Goal: Task Accomplishment & Management: Complete application form

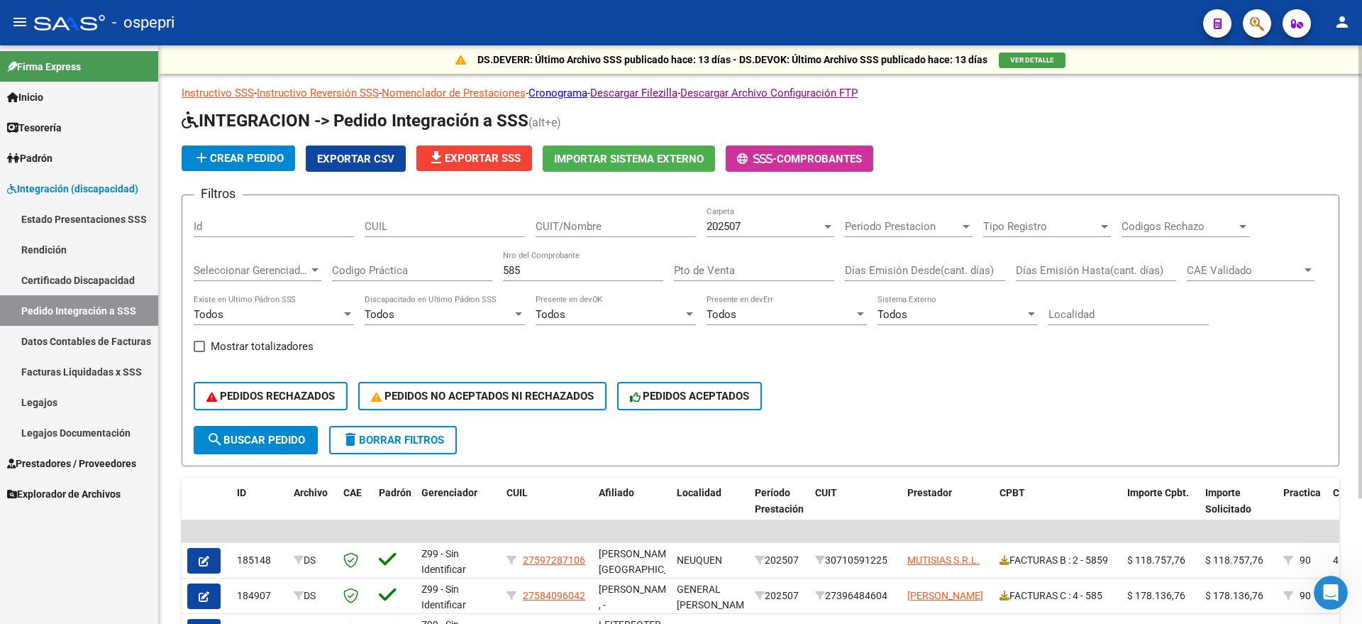
scroll to position [160, 0]
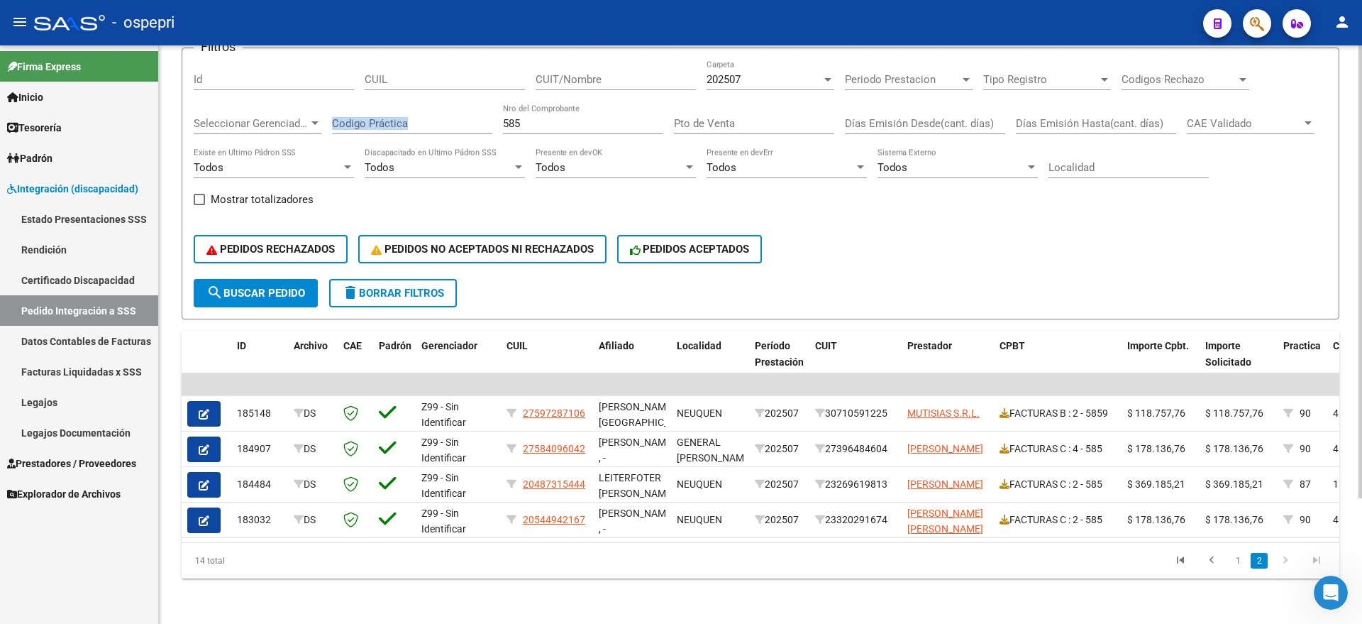
drag, startPoint x: 539, startPoint y: 102, endPoint x: 478, endPoint y: 106, distance: 61.1
click at [477, 108] on div "Filtros Id CUIL CUIT/Nombre 202507 Carpeta Periodo Prestacion Periodo Prestacio…" at bounding box center [761, 169] width 1134 height 219
click at [537, 117] on input "585" at bounding box center [583, 123] width 160 height 13
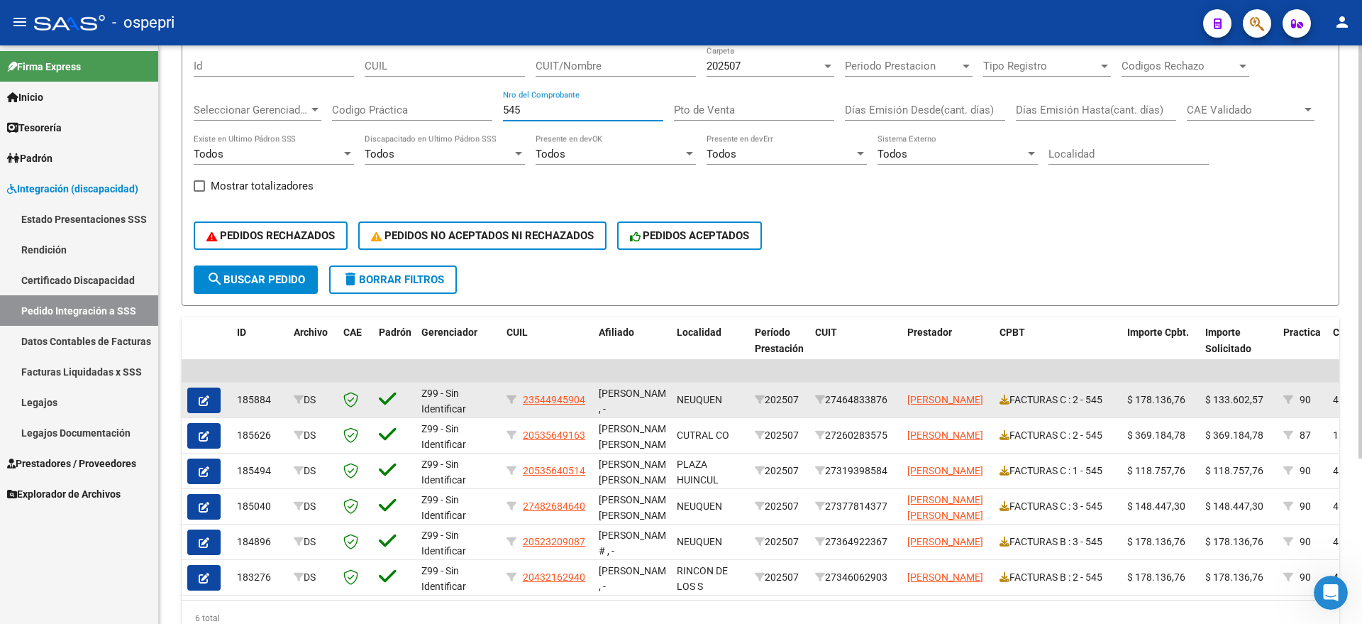
type input "545"
click at [202, 402] on icon "button" at bounding box center [204, 400] width 11 height 11
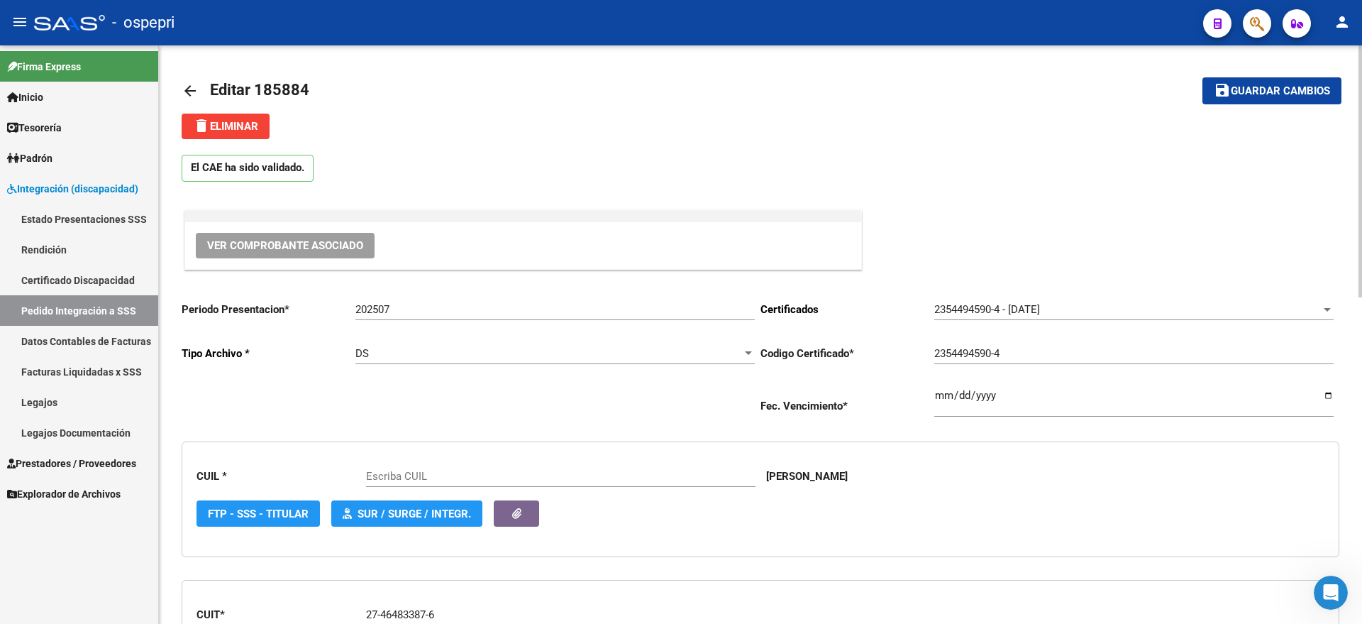
type input "23544945904"
click at [255, 248] on span "Ver Comprobante Asociado" at bounding box center [285, 245] width 156 height 13
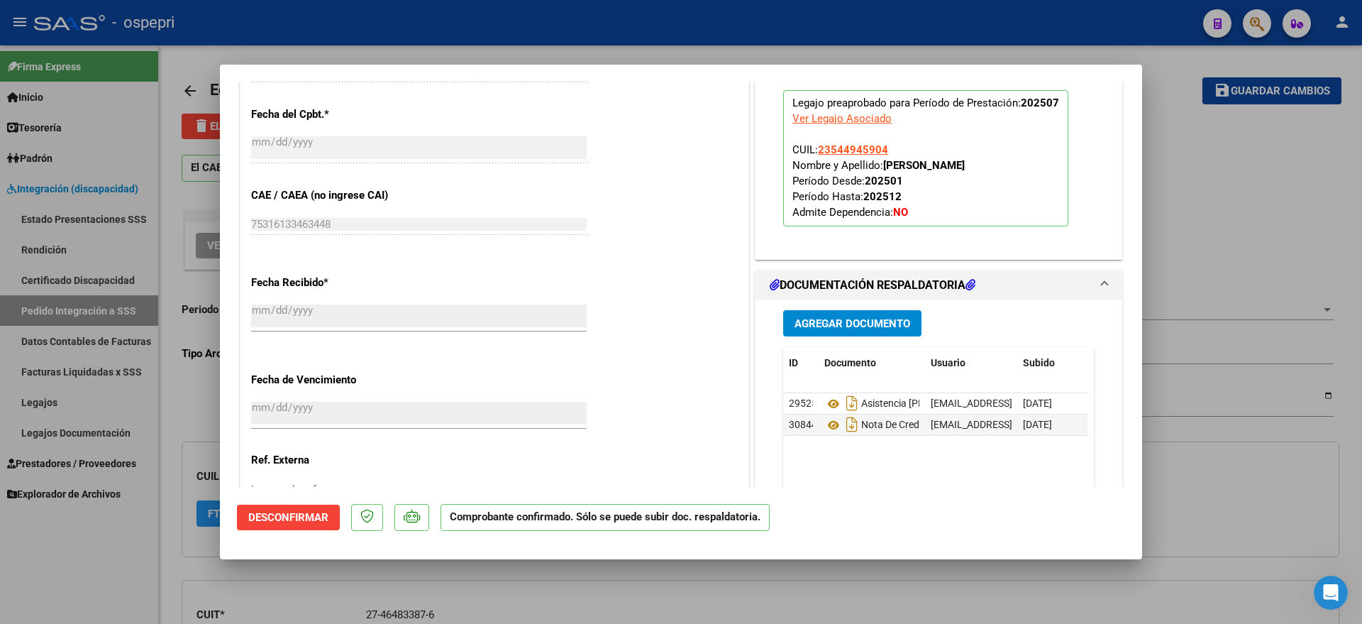
scroll to position [976, 0]
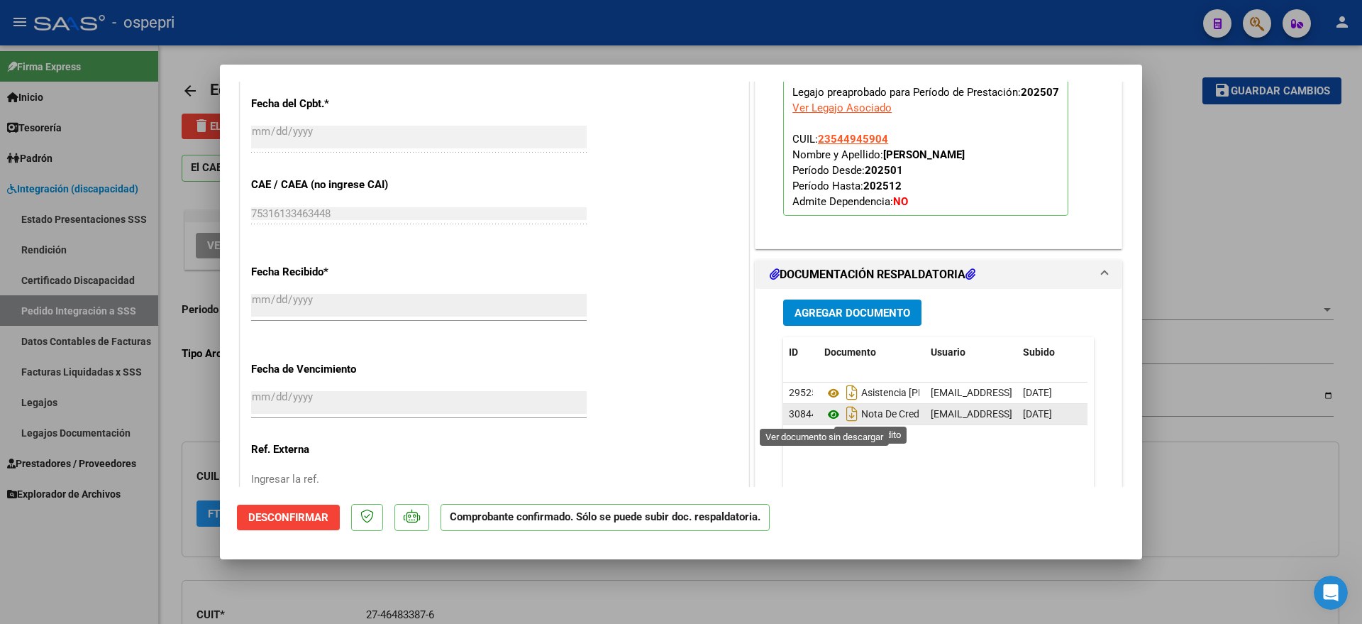
click at [827, 413] on icon at bounding box center [834, 414] width 18 height 17
click at [1170, 144] on div at bounding box center [681, 312] width 1362 height 624
type input "$ 0,00"
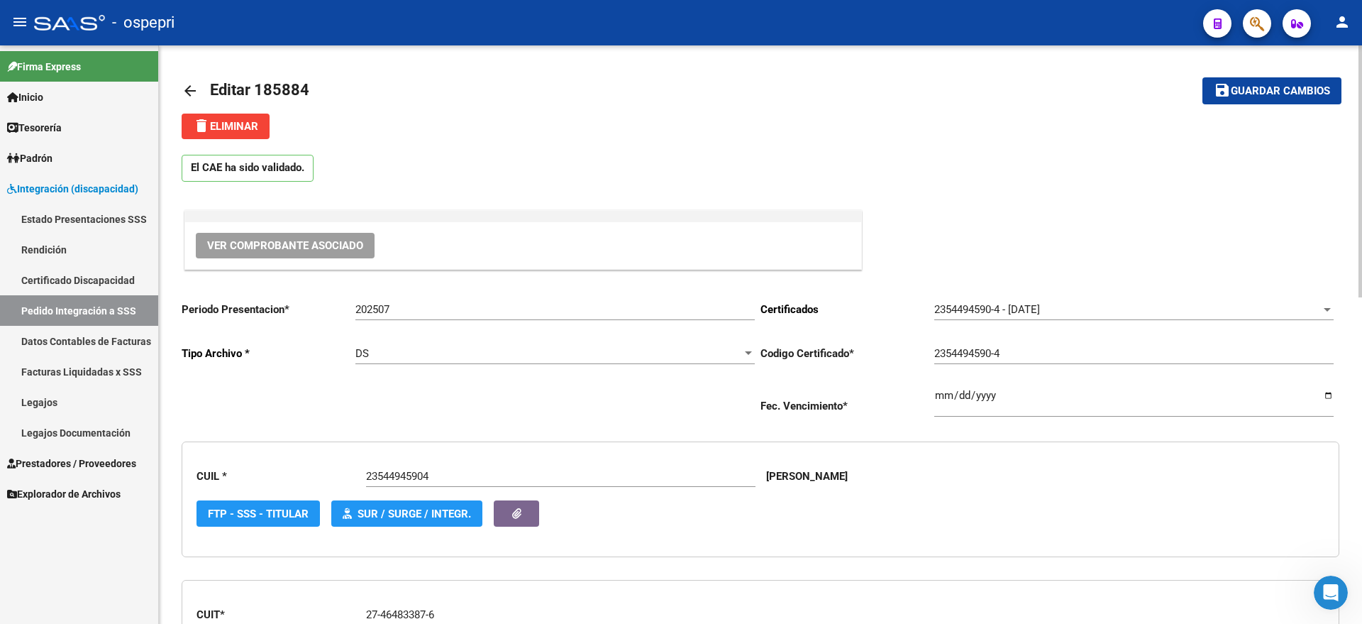
click at [187, 87] on mat-icon "arrow_back" at bounding box center [190, 90] width 17 height 17
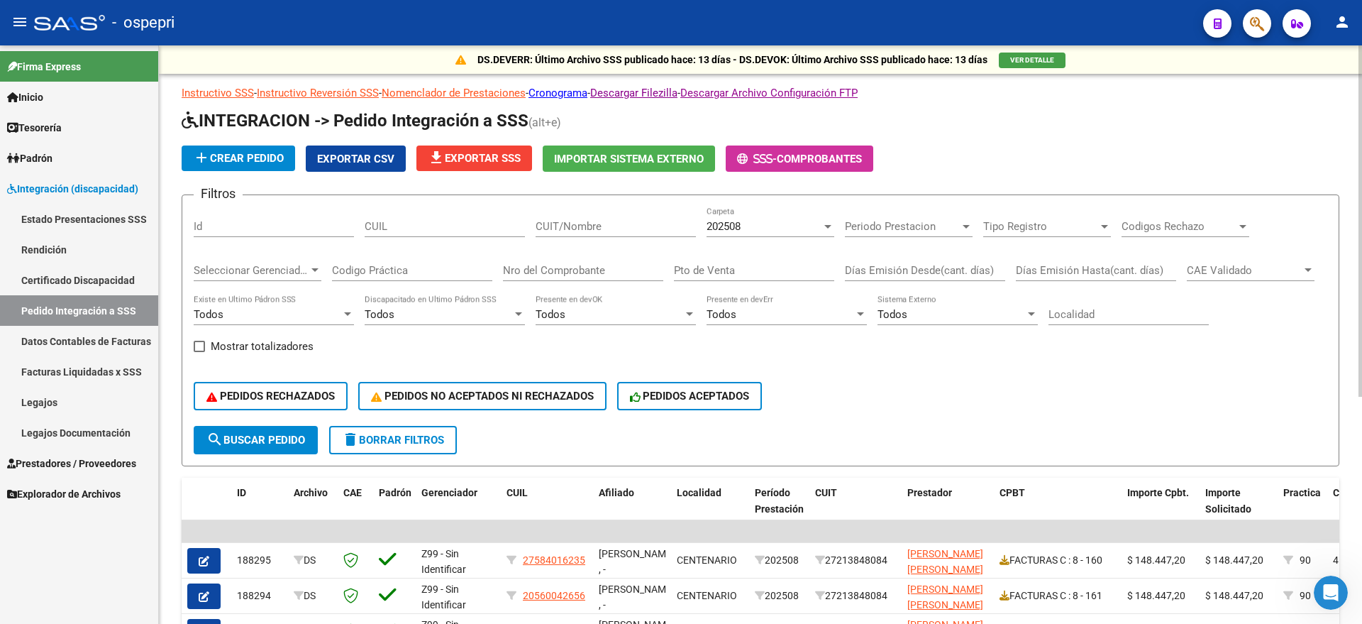
click at [585, 221] on input "CUIT/Nombre" at bounding box center [616, 226] width 160 height 13
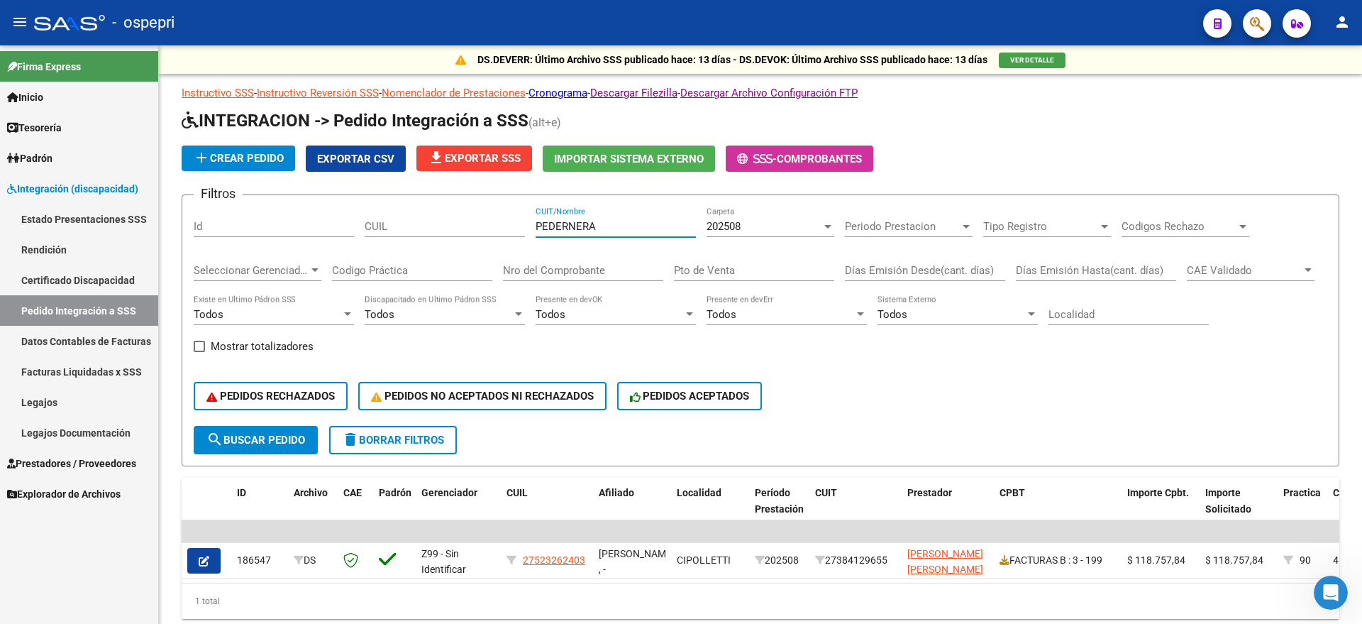
type input "PEDERNERA"
drag, startPoint x: 601, startPoint y: 218, endPoint x: 466, endPoint y: 226, distance: 135.1
click at [466, 226] on div "Filtros Id CUIL [PERSON_NAME] CUIT/Nombre 202508 Carpeta Periodo Prestacion Per…" at bounding box center [761, 316] width 1134 height 219
drag, startPoint x: 622, startPoint y: 229, endPoint x: 505, endPoint y: 235, distance: 117.3
click at [505, 235] on div "Filtros Id CUIL [PERSON_NAME] CUIT/Nombre 202508 Carpeta Periodo Prestacion Per…" at bounding box center [761, 316] width 1134 height 219
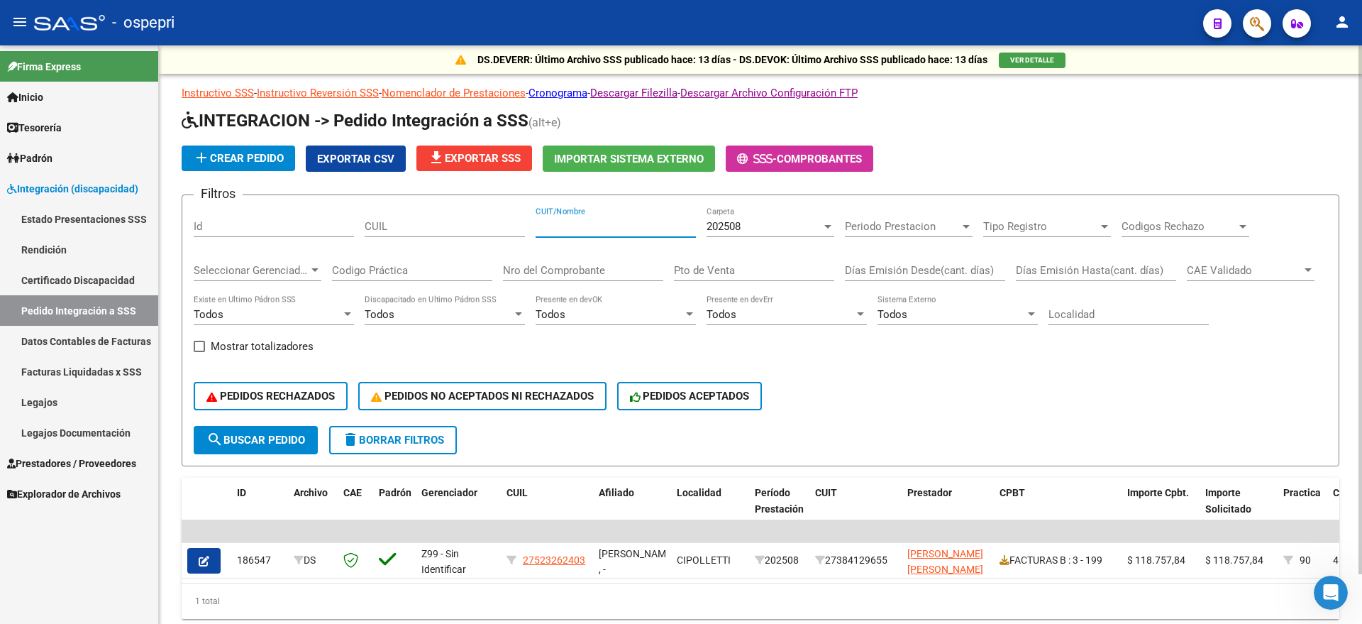
click at [537, 263] on div "Nro del Comprobante" at bounding box center [583, 266] width 160 height 31
type input "160"
click at [740, 231] on span "202508" at bounding box center [724, 226] width 34 height 13
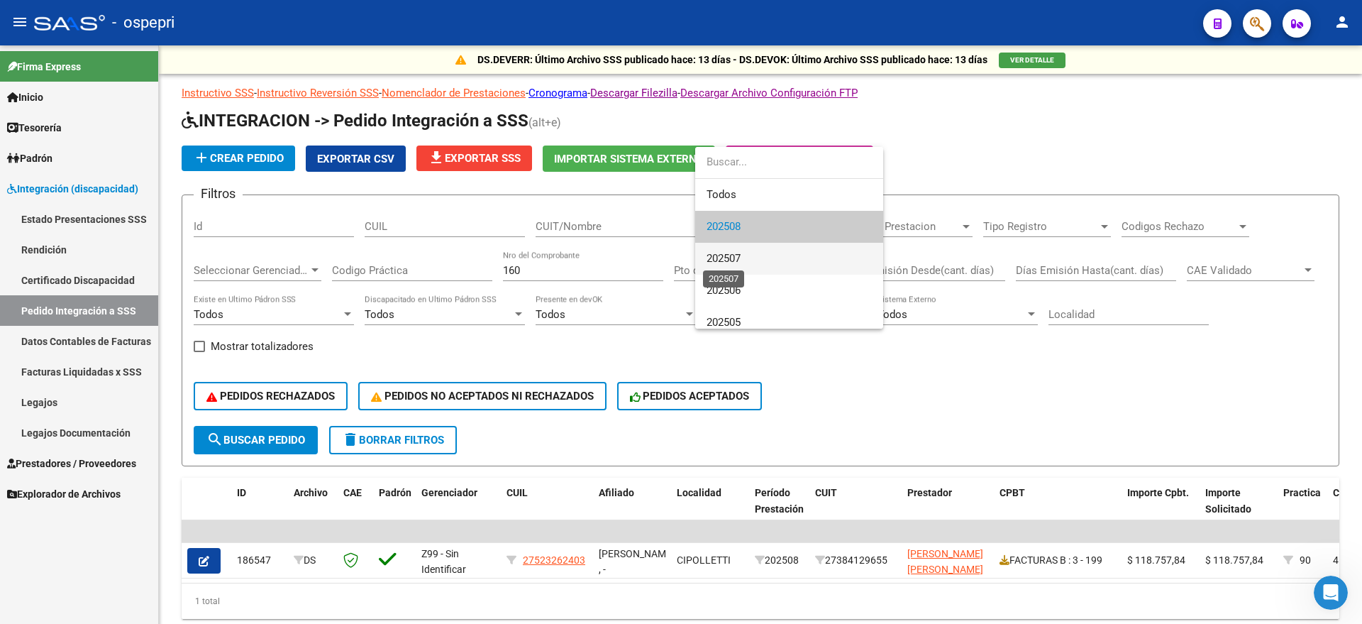
click at [740, 260] on span "202507" at bounding box center [724, 258] width 34 height 13
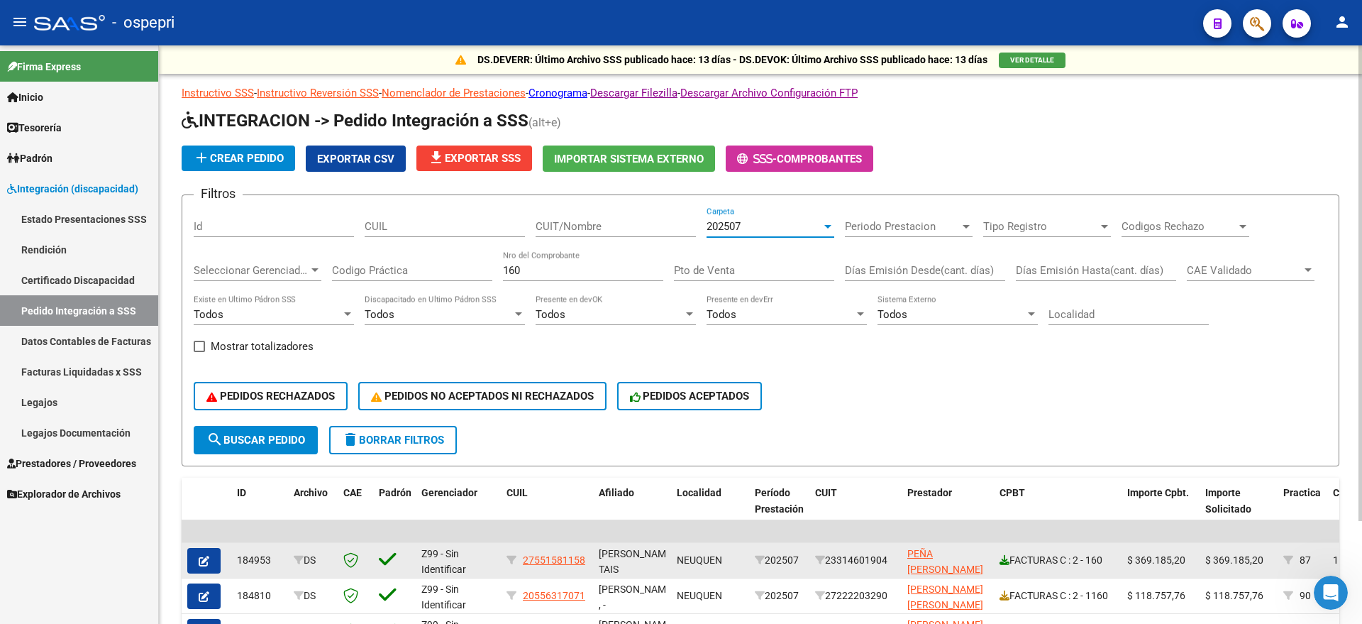
click at [1005, 561] on icon at bounding box center [1005, 560] width 10 height 10
click at [209, 561] on button "button" at bounding box center [203, 561] width 33 height 26
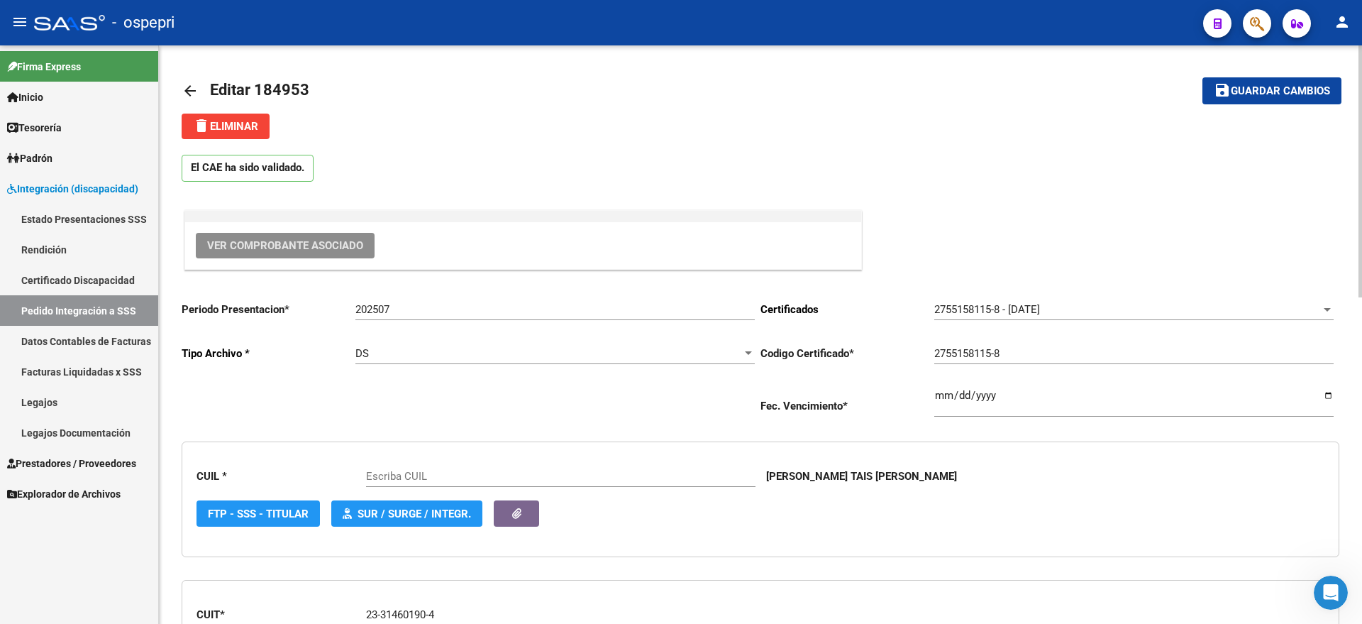
click at [254, 245] on span "Ver Comprobante Asociado" at bounding box center [285, 245] width 156 height 13
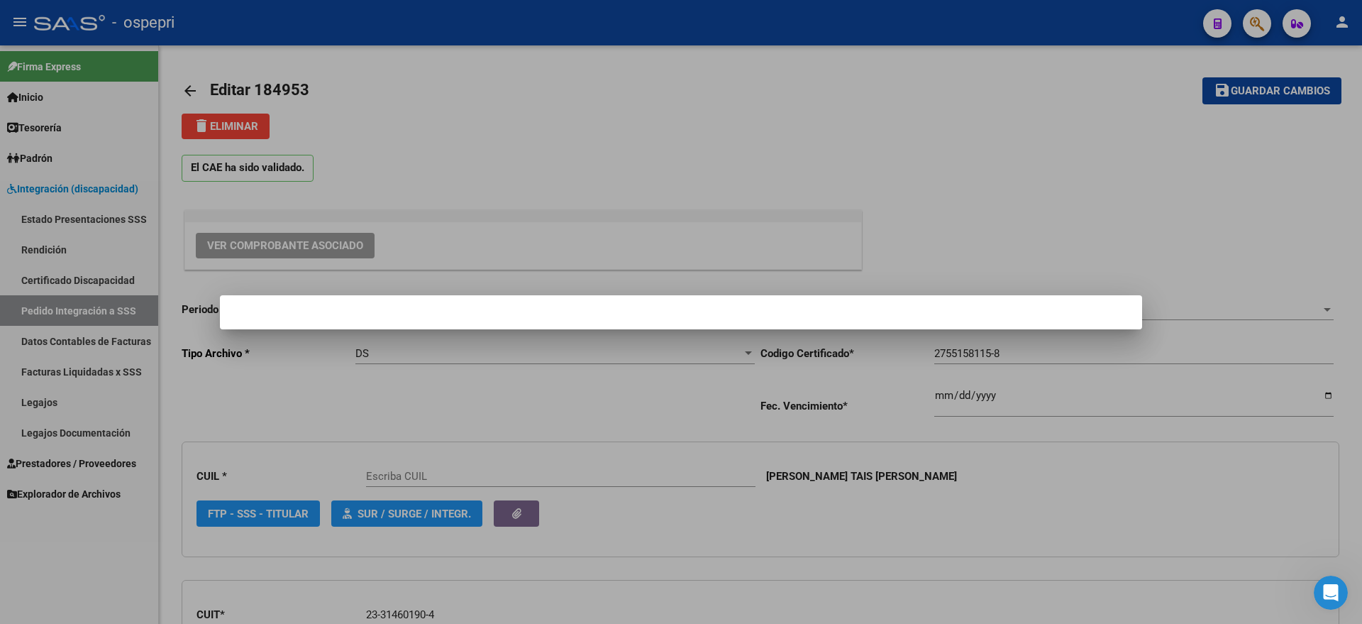
type input "27551581158"
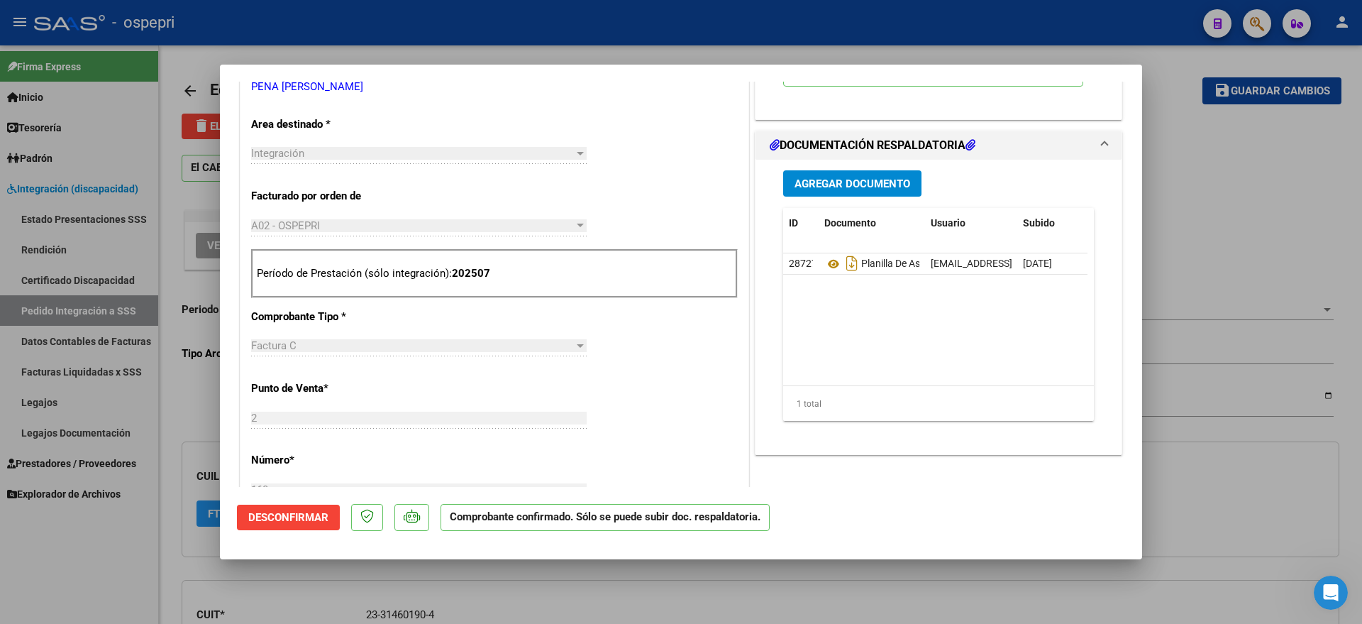
scroll to position [532, 0]
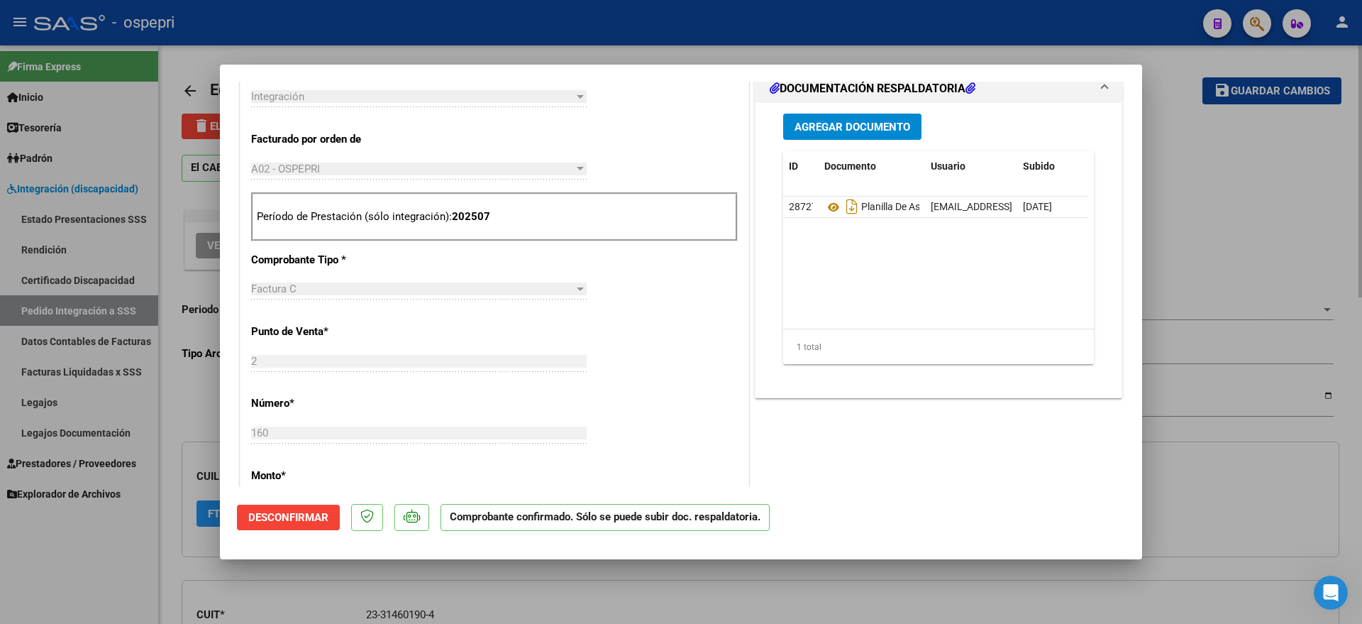
click at [1227, 240] on div at bounding box center [681, 312] width 1362 height 624
type input "$ 0,00"
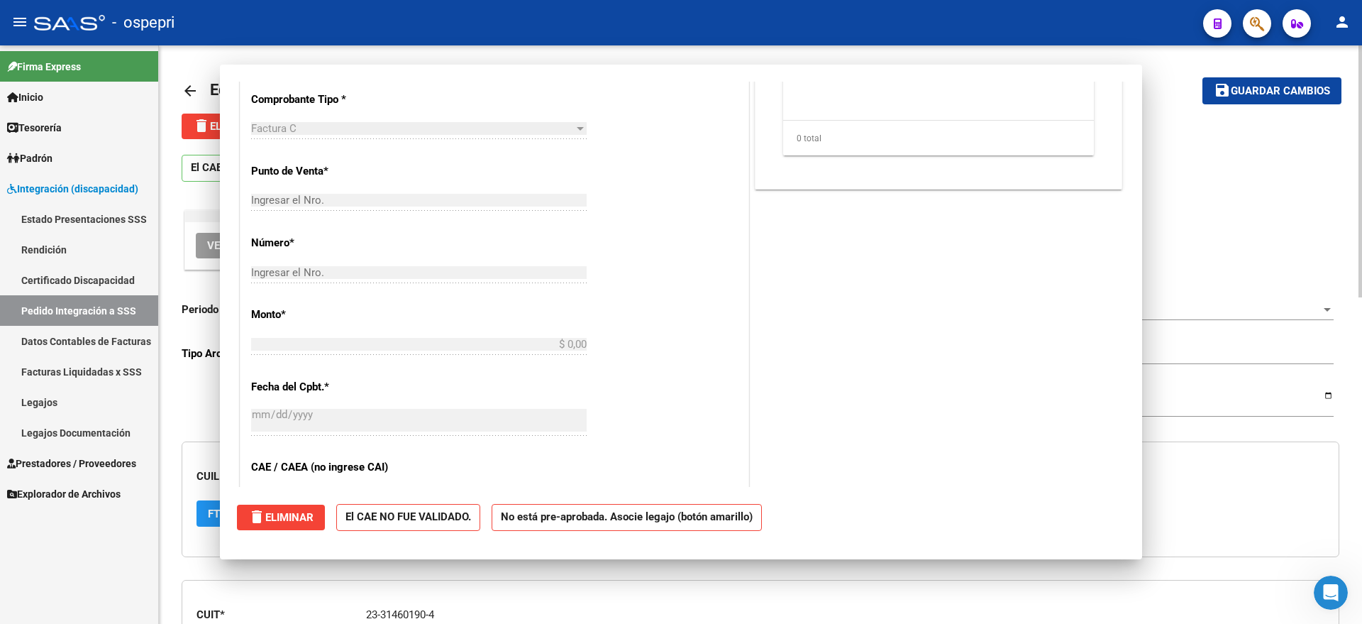
scroll to position [0, 0]
